Goal: Task Accomplishment & Management: Manage account settings

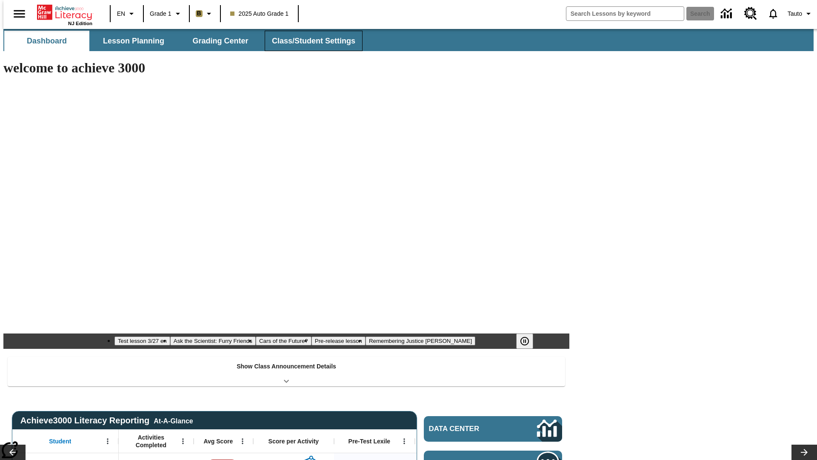
click at [309, 41] on button "Class/Student Settings" at bounding box center [314, 41] width 98 height 20
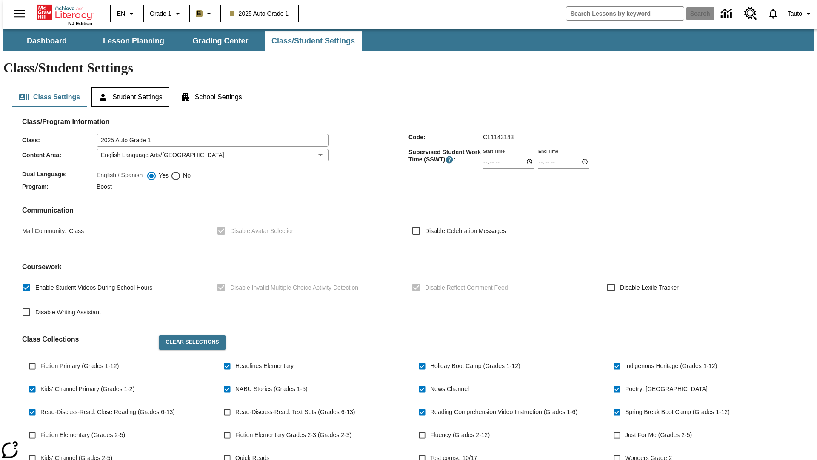
click at [128, 87] on button "Student Settings" at bounding box center [130, 97] width 78 height 20
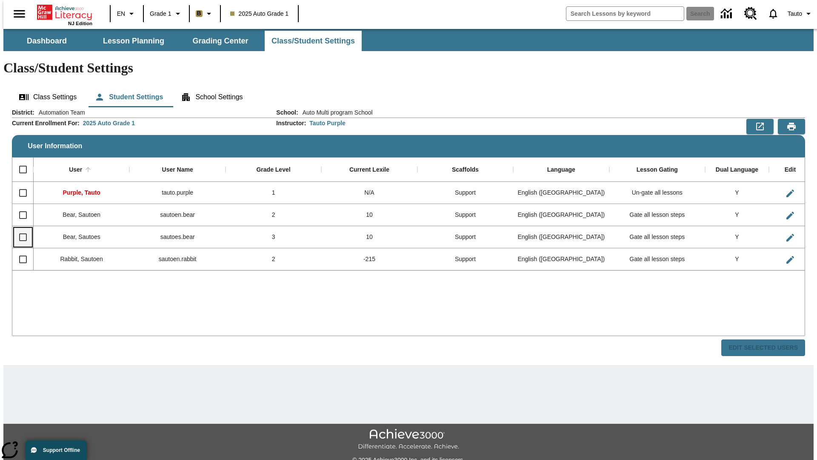
click at [19, 228] on input "Select row" at bounding box center [23, 237] width 18 height 18
checkbox input "true"
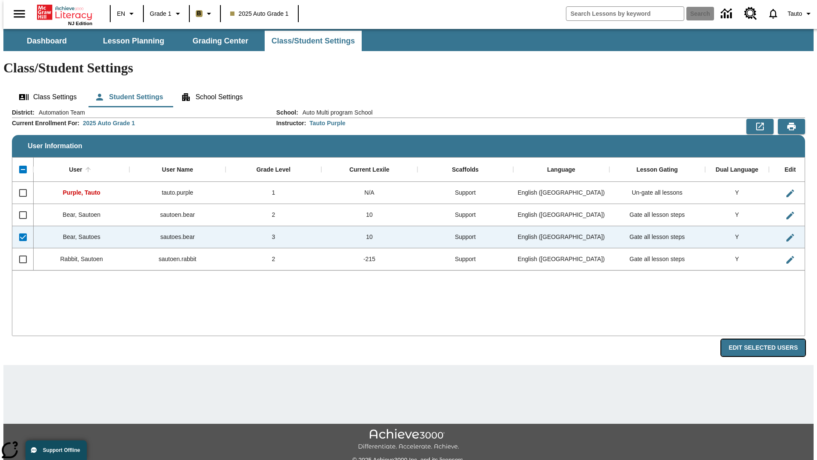
click at [770, 339] on button "Edit Selected Users" at bounding box center [763, 347] width 84 height 17
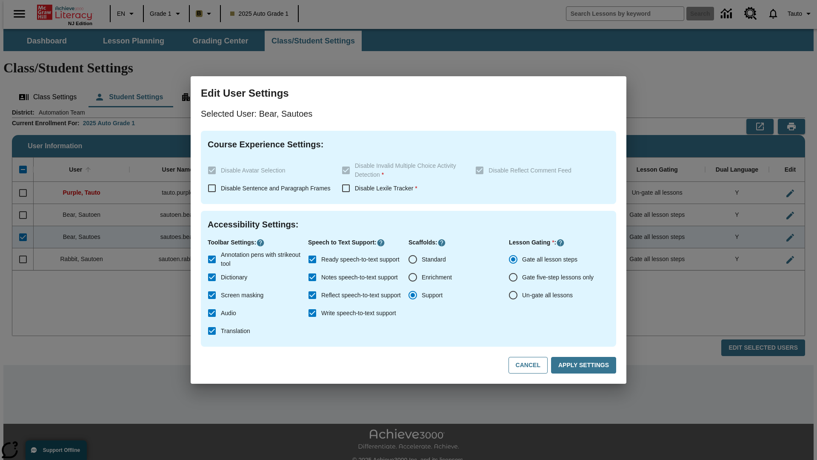
click at [513, 295] on input "Un-gate all lessons" at bounding box center [513, 295] width 18 height 18
radio input "true"
click at [585, 365] on button "Apply Settings" at bounding box center [583, 365] width 65 height 17
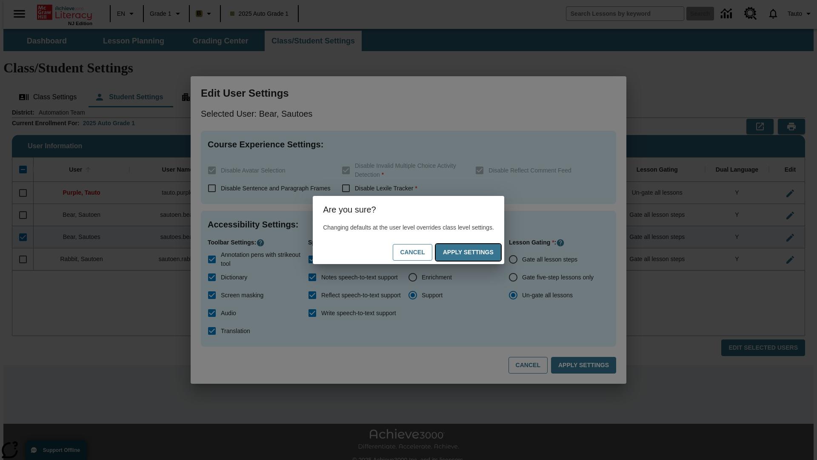
click at [477, 252] on button "Apply Settings" at bounding box center [468, 252] width 65 height 17
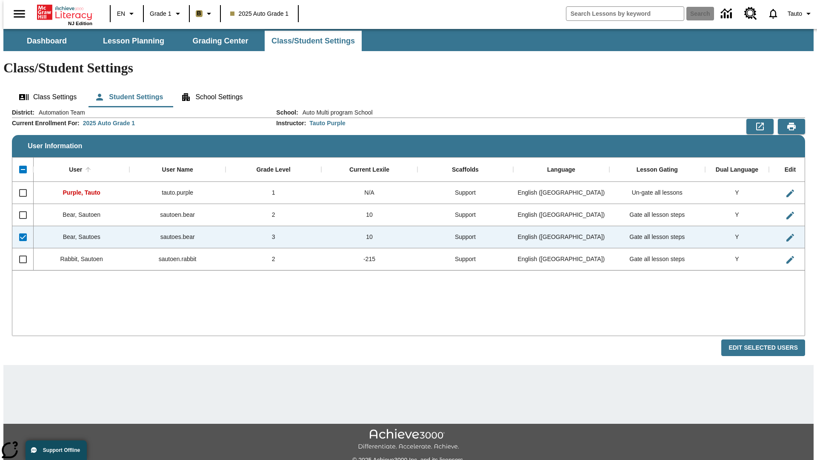
checkbox input "false"
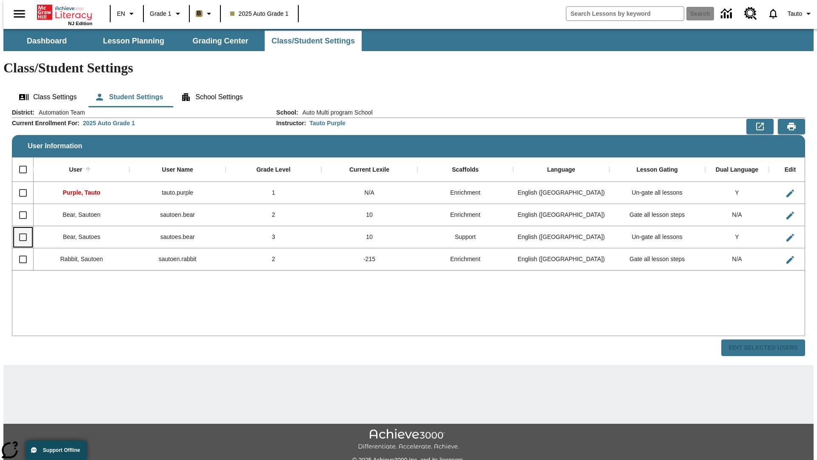
click at [19, 228] on input "Select row" at bounding box center [23, 237] width 18 height 18
checkbox input "true"
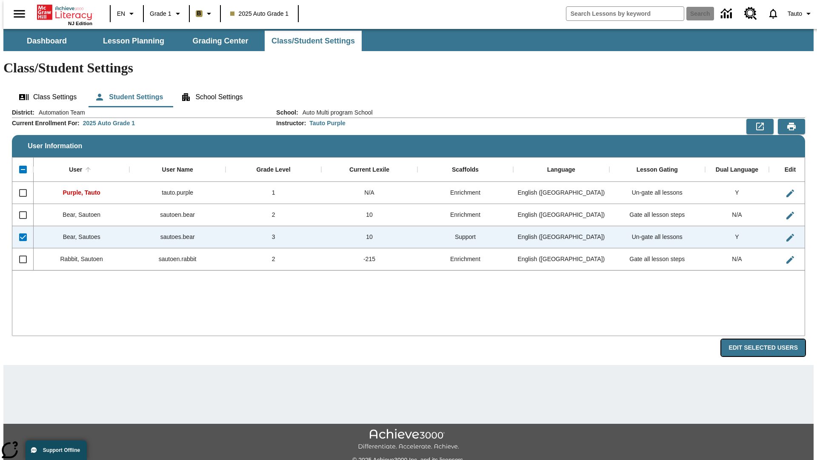
click at [770, 339] on button "Edit Selected Users" at bounding box center [763, 347] width 84 height 17
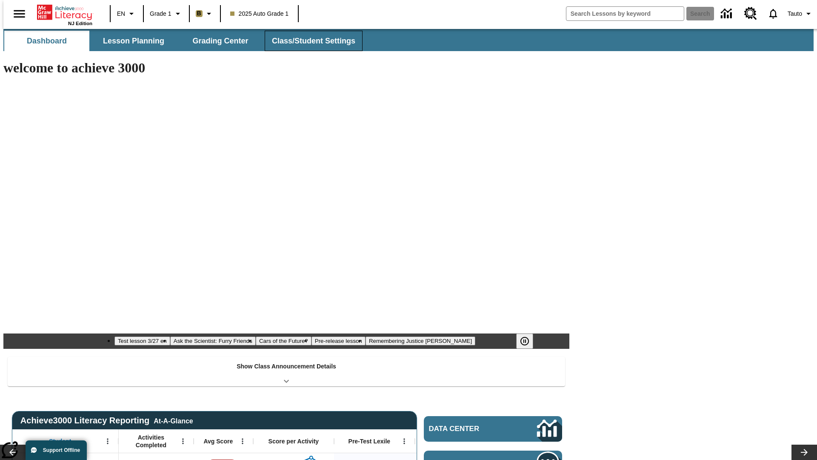
click at [309, 41] on button "Class/Student Settings" at bounding box center [314, 41] width 98 height 20
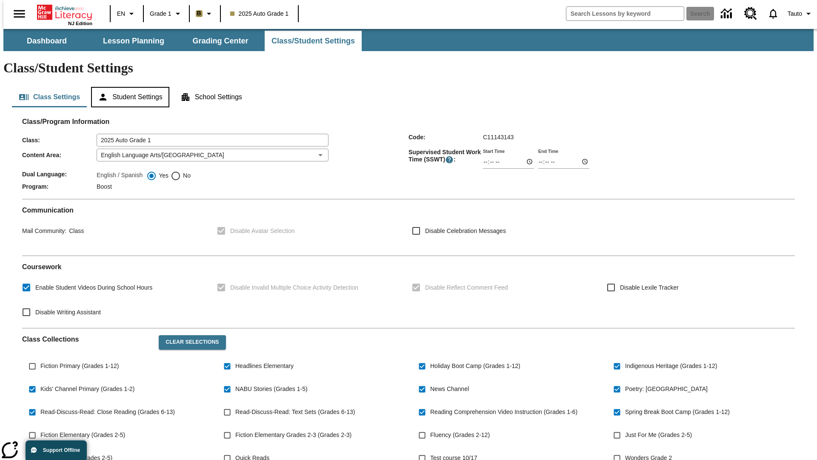
click at [128, 87] on button "Student Settings" at bounding box center [130, 97] width 78 height 20
